Goal: Register for event/course

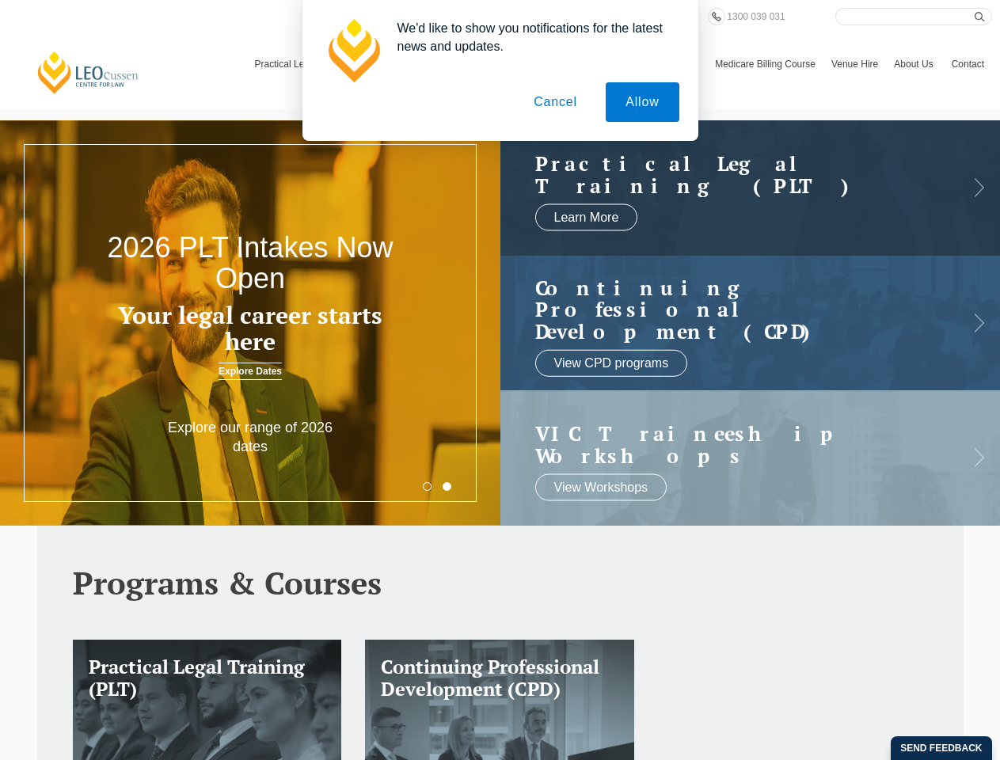
click at [250, 323] on h3 "Your legal career starts here" at bounding box center [250, 328] width 300 height 52
click at [641, 102] on button "Allow" at bounding box center [641, 102] width 73 height 40
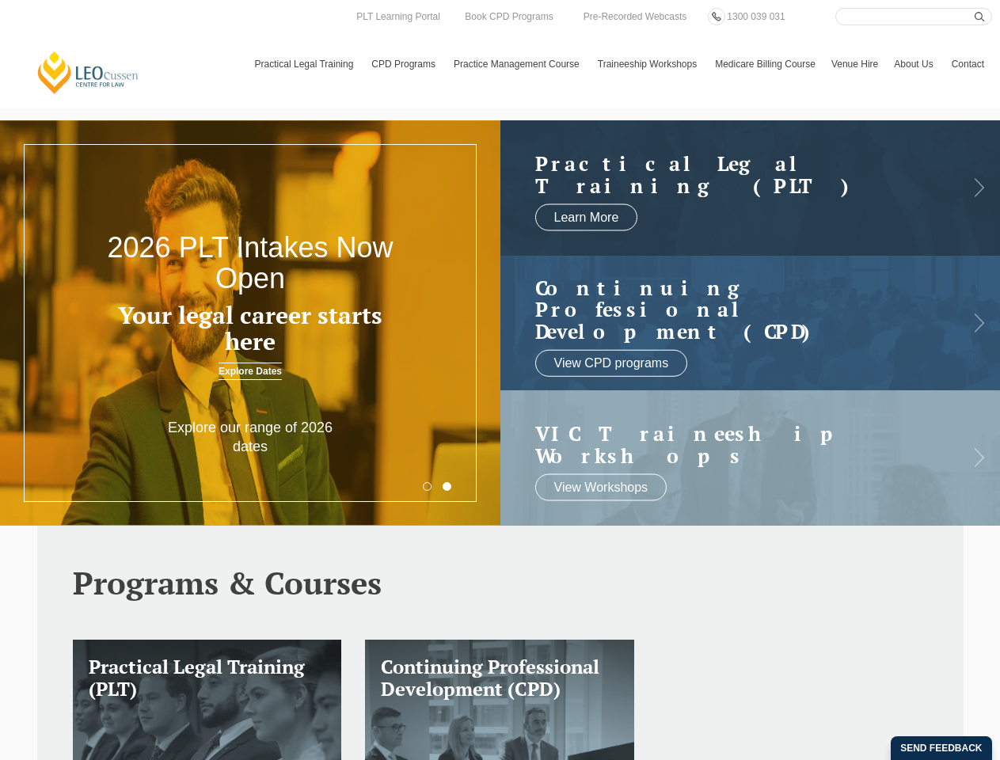
click at [719, 759] on html "[PERSON_NAME] Centre for Law Search here Practical Legal Training Our Practical…" at bounding box center [500, 380] width 1000 height 760
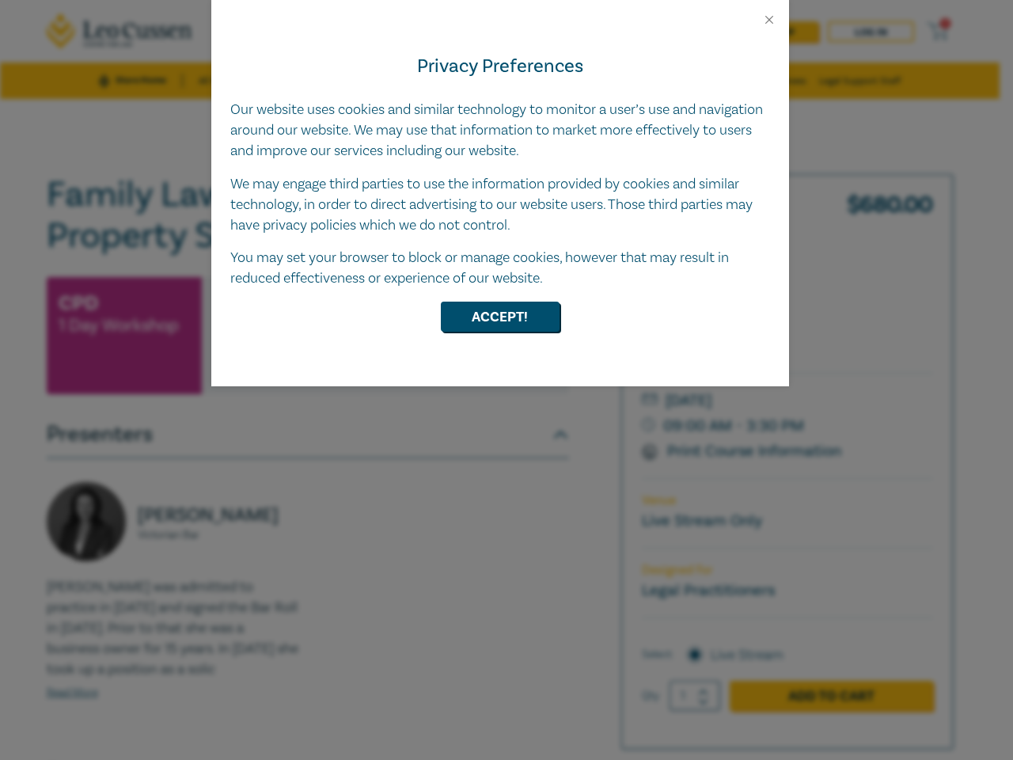
click at [506, 380] on div "Privacy Preferences Our website uses cookies and similar technology to monitor …" at bounding box center [500, 206] width 578 height 359
click at [769, 20] on button "Close" at bounding box center [769, 20] width 14 height 14
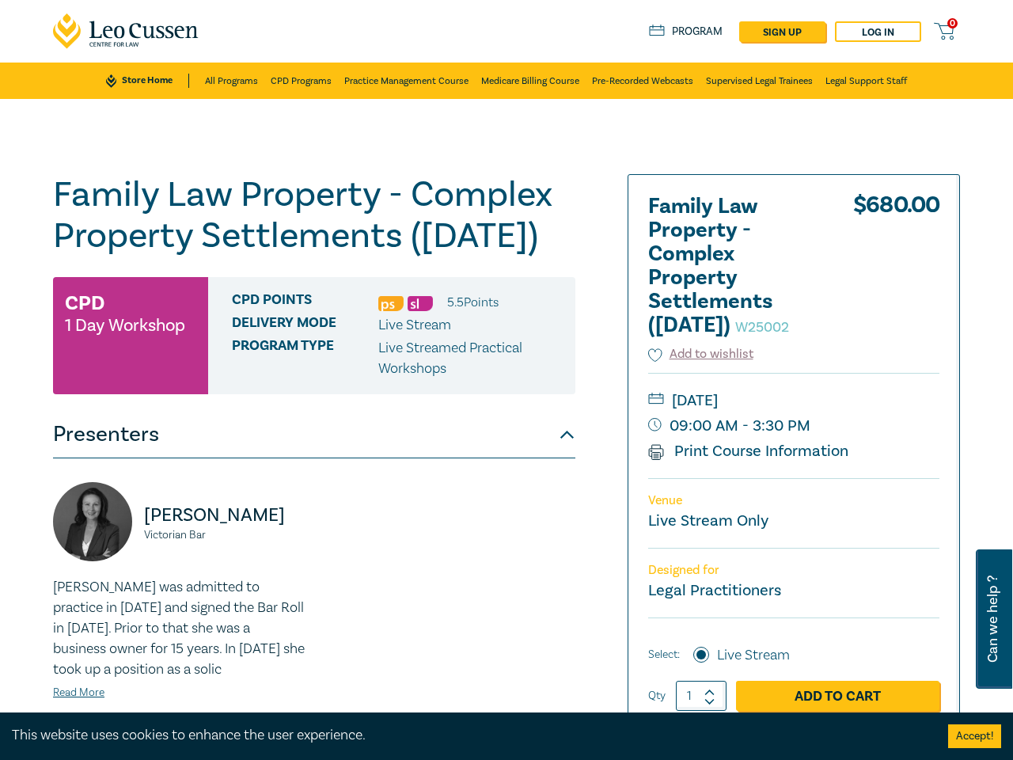
click at [500, 317] on div "Family Law Property - Complex Property Settlements (Sept 2025) W25002 CPD 1 Day…" at bounding box center [314, 569] width 522 height 791
